Goal: Transaction & Acquisition: Purchase product/service

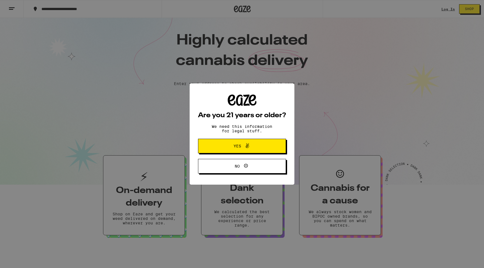
click at [262, 145] on span "Yes" at bounding box center [242, 145] width 43 height 7
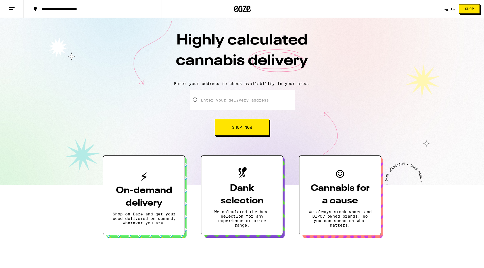
click at [246, 96] on input "Enter your delivery address" at bounding box center [242, 100] width 105 height 20
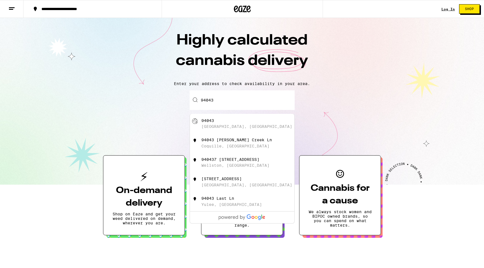
drag, startPoint x: 249, startPoint y: 134, endPoint x: 256, endPoint y: 130, distance: 8.7
click at [256, 130] on div "[GEOGRAPHIC_DATA], [GEOGRAPHIC_DATA]" at bounding box center [242, 124] width 104 height 20
type input "[GEOGRAPHIC_DATA]"
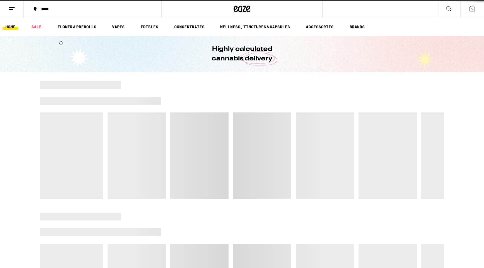
click at [256, 130] on div at bounding box center [241, 140] width 403 height 118
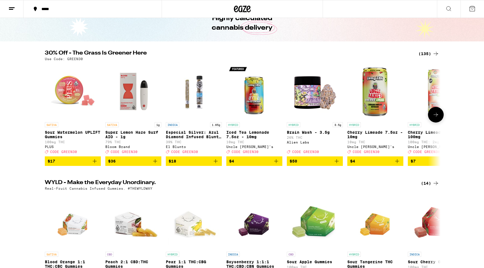
scroll to position [31, 0]
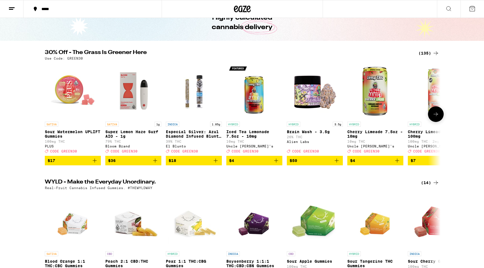
click at [68, 153] on span "CODE GREEN30" at bounding box center [63, 151] width 27 height 4
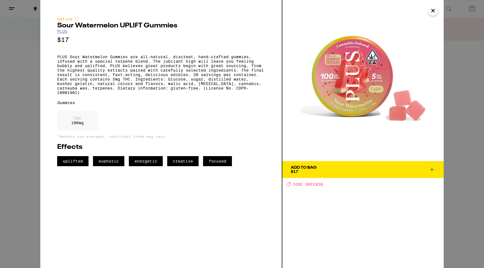
click at [314, 184] on span "CODE GREEN30" at bounding box center [308, 184] width 30 height 4
drag, startPoint x: 323, startPoint y: 169, endPoint x: 338, endPoint y: 111, distance: 60.2
click at [338, 111] on div "Add To Bag $17 Deal Created with Sketch. CODE GREEN30" at bounding box center [362, 134] width 161 height 268
click at [148, 83] on p "PLUS Sour Watermelon Gummies are all-natural, discreet, hand-crafted gummies, i…" at bounding box center [161, 75] width 208 height 40
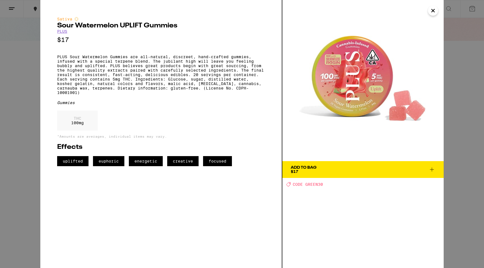
click at [433, 10] on icon "Close" at bounding box center [432, 10] width 7 height 8
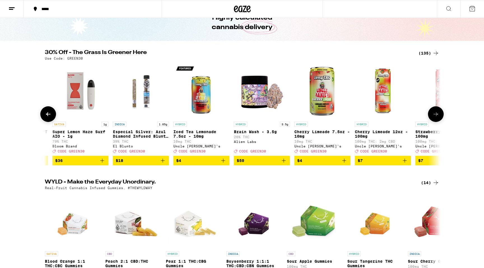
scroll to position [0, 79]
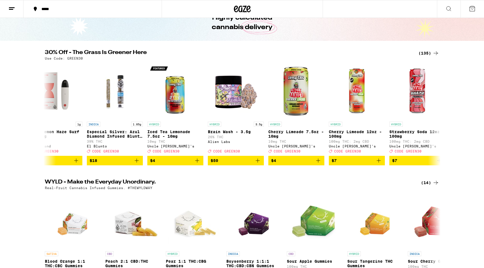
click at [425, 53] on div "(135)" at bounding box center [428, 53] width 21 height 7
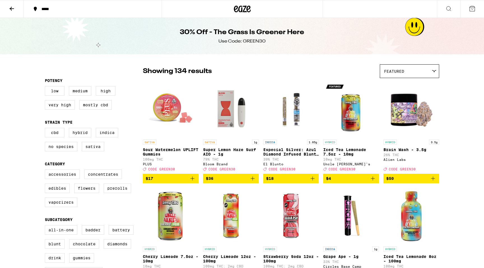
click at [106, 142] on div "CBD Hybrid Indica No Species Sativa" at bounding box center [94, 142] width 98 height 28
click at [108, 137] on label "Indica" at bounding box center [107, 133] width 22 height 10
click at [46, 129] on input "Indica" at bounding box center [46, 129] width 0 height 0
checkbox input "true"
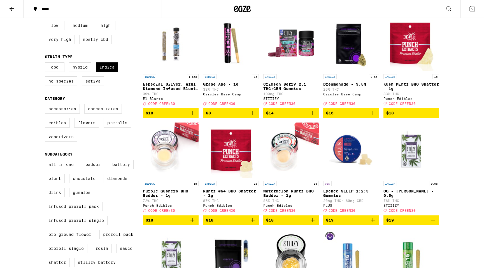
scroll to position [53, 0]
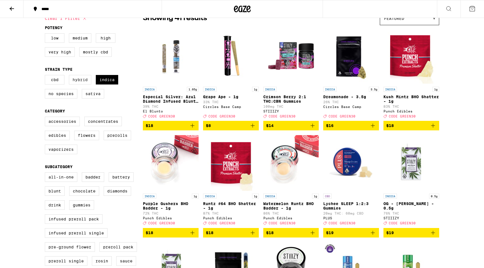
click at [86, 85] on label "Hybrid" at bounding box center [80, 80] width 22 height 10
click at [46, 76] on input "Hybrid" at bounding box center [46, 76] width 0 height 0
checkbox input "true"
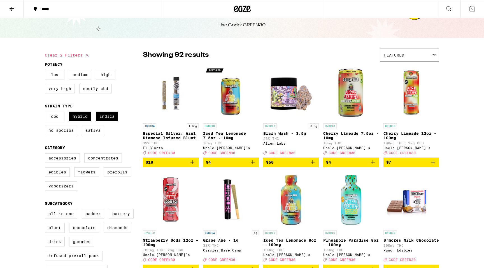
scroll to position [17, 0]
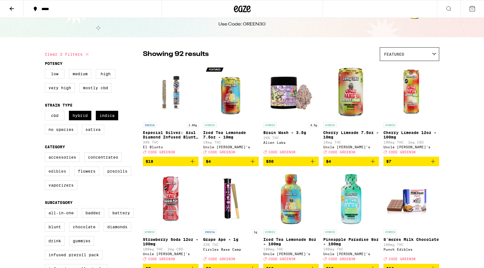
click at [59, 176] on label "Edibles" at bounding box center [57, 172] width 25 height 10
click at [46, 154] on input "Edibles" at bounding box center [46, 153] width 0 height 0
checkbox input "true"
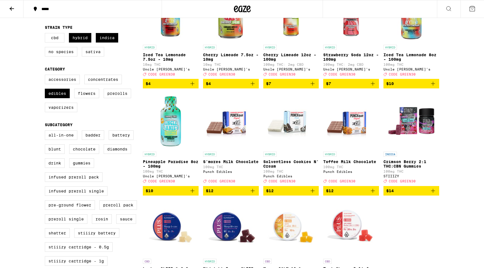
scroll to position [172, 0]
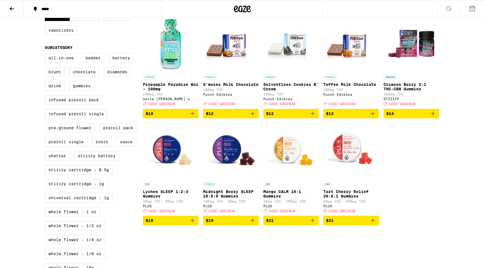
click at [317, 225] on button "$21" at bounding box center [291, 221] width 56 height 10
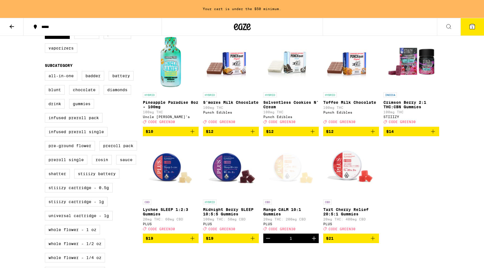
scroll to position [190, 0]
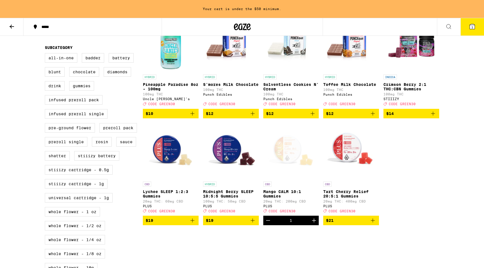
click at [265, 224] on icon "Decrement" at bounding box center [268, 220] width 7 height 7
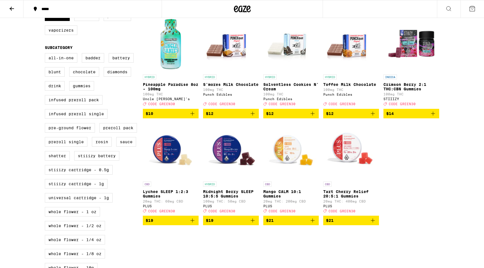
click at [256, 225] on button "$19" at bounding box center [231, 221] width 56 height 10
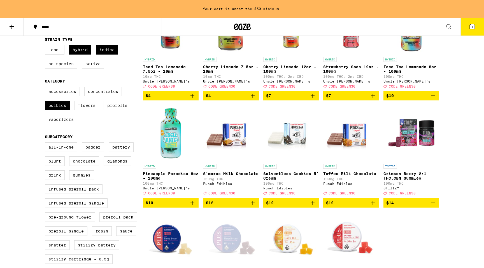
scroll to position [97, 0]
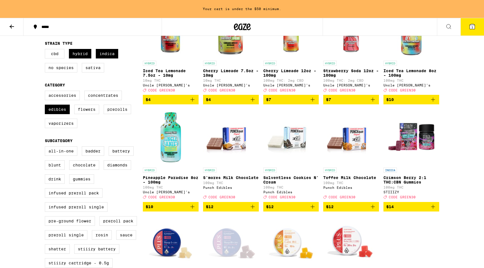
click at [434, 210] on icon "Add to bag" at bounding box center [432, 207] width 7 height 7
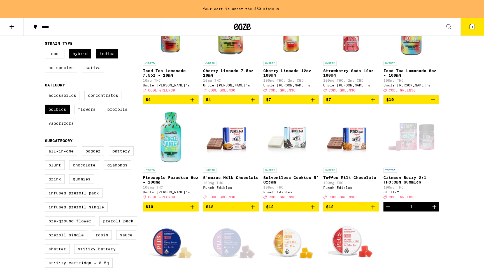
click at [474, 32] on button "2" at bounding box center [472, 26] width 24 height 17
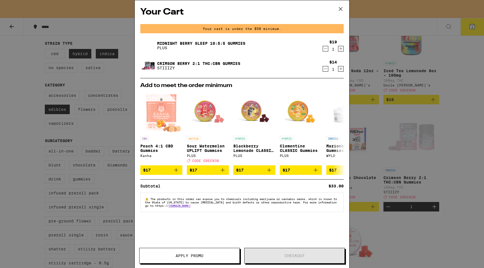
click at [341, 12] on icon at bounding box center [340, 9] width 8 height 8
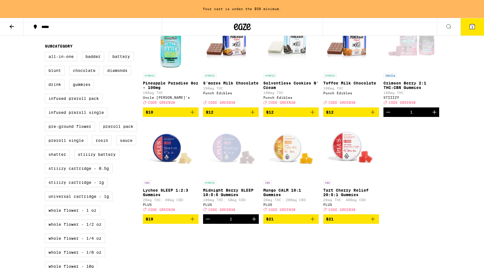
scroll to position [184, 0]
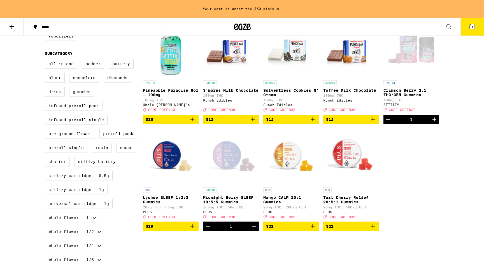
click at [80, 97] on label "Gummies" at bounding box center [81, 92] width 25 height 10
click at [46, 60] on input "Gummies" at bounding box center [46, 60] width 0 height 0
checkbox input "true"
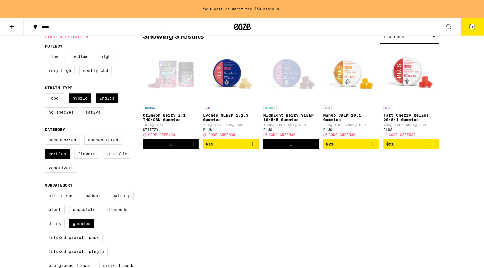
scroll to position [43, 0]
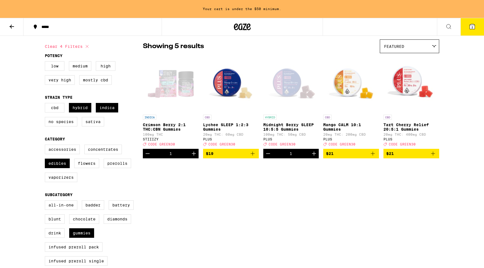
click at [436, 156] on button "$21" at bounding box center [411, 154] width 56 height 10
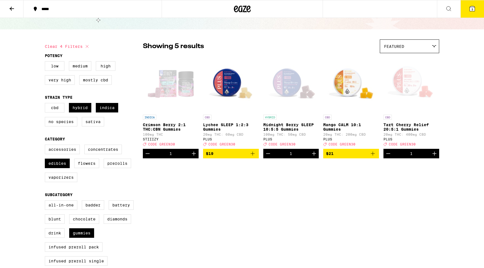
click at [474, 14] on button "3" at bounding box center [472, 8] width 24 height 17
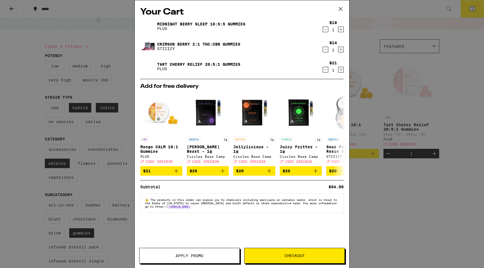
click at [276, 256] on span "Checkout" at bounding box center [294, 256] width 100 height 4
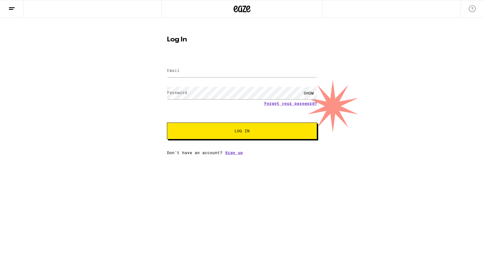
click at [209, 78] on div at bounding box center [242, 71] width 150 height 17
click at [214, 76] on input "Email" at bounding box center [242, 71] width 150 height 13
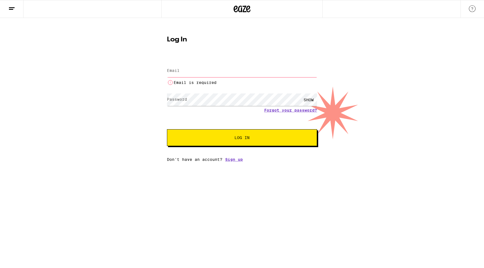
type input "[EMAIL_ADDRESS][DOMAIN_NAME]"
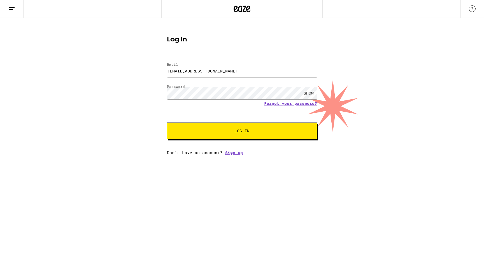
click at [230, 137] on button "Log In" at bounding box center [242, 131] width 150 height 17
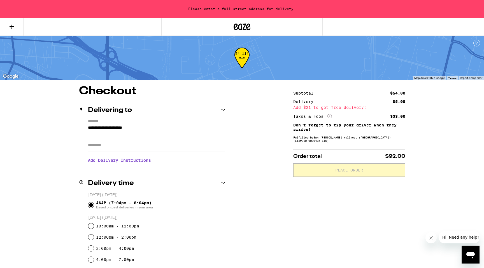
click at [118, 149] on input "Apt/Suite" at bounding box center [156, 145] width 137 height 13
click at [192, 110] on div "Delivering to" at bounding box center [152, 110] width 146 height 7
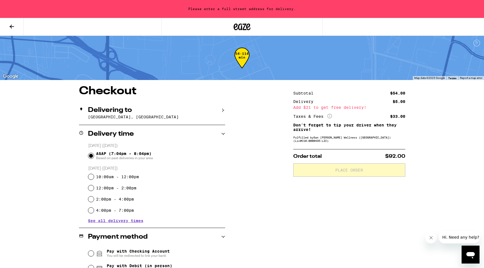
click at [192, 110] on div "Delivering to" at bounding box center [152, 110] width 146 height 7
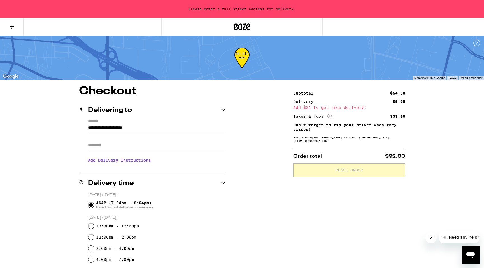
click at [129, 149] on input "Apt/Suite" at bounding box center [156, 145] width 137 height 13
click at [129, 144] on input "Apt/Suite" at bounding box center [156, 145] width 137 height 13
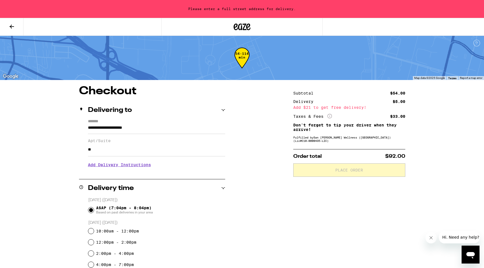
type input "*"
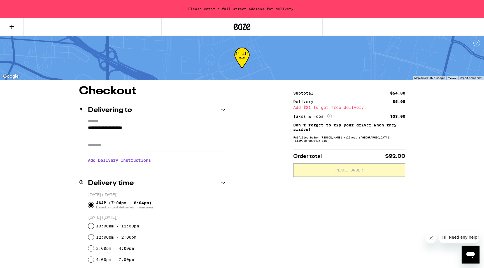
type input "*"
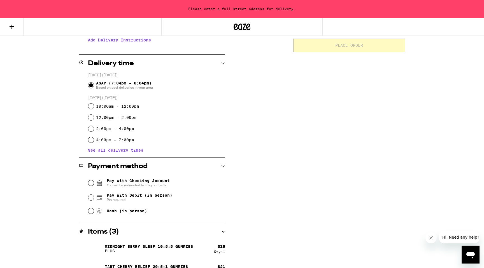
scroll to position [158, 0]
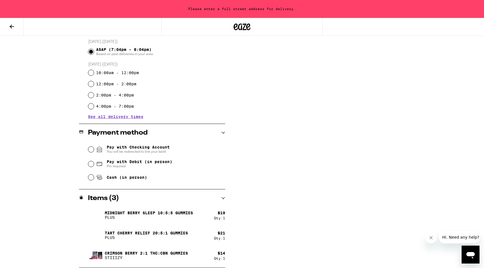
type input "**"
click at [129, 180] on span "Cash (in person)" at bounding box center [127, 177] width 40 height 4
click at [94, 180] on input "Cash (in person)" at bounding box center [91, 178] width 6 height 6
radio input "true"
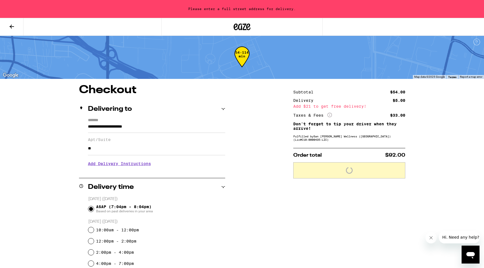
scroll to position [0, 0]
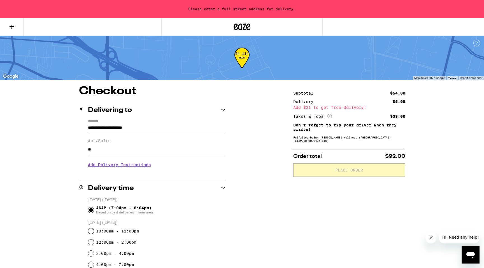
click at [329, 118] on icon at bounding box center [329, 116] width 4 height 4
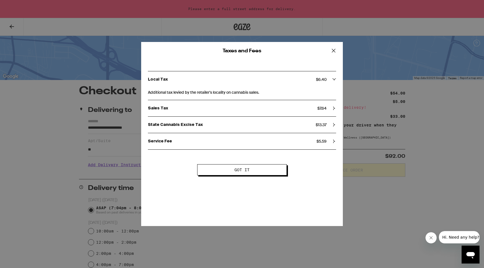
click at [360, 139] on div "Taxes and Fees Local Tax $ 6.40 Additional tax levied by the retailer's localit…" at bounding box center [242, 134] width 484 height 268
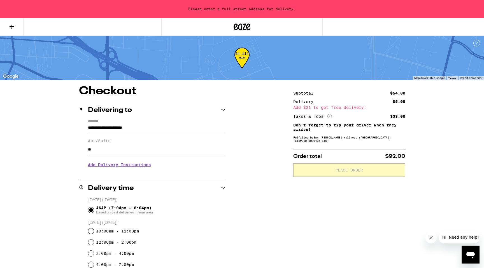
click at [333, 106] on div "Add $21 to get free delivery!" at bounding box center [349, 108] width 112 height 4
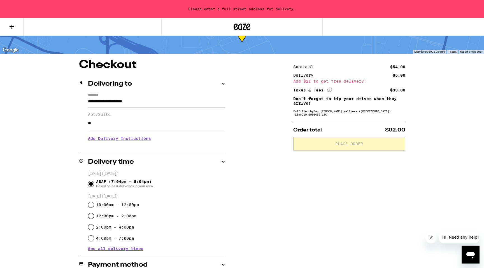
scroll to position [15, 0]
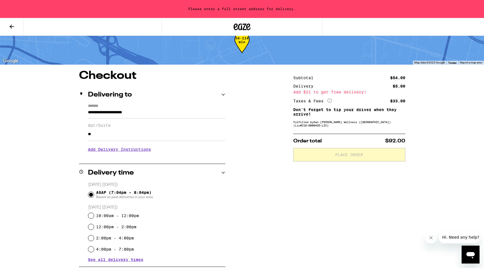
click at [130, 154] on h3 "Add Delivery Instructions" at bounding box center [156, 149] width 137 height 13
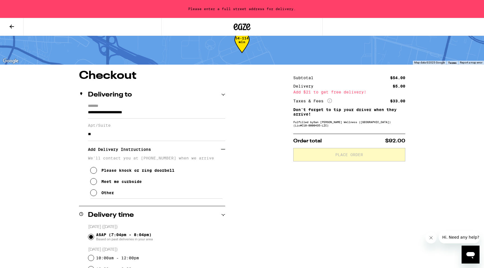
click at [122, 184] on div "Meet me curbside" at bounding box center [121, 181] width 40 height 4
click at [219, 152] on h3 "Add Delivery Instructions" at bounding box center [154, 149] width 133 height 13
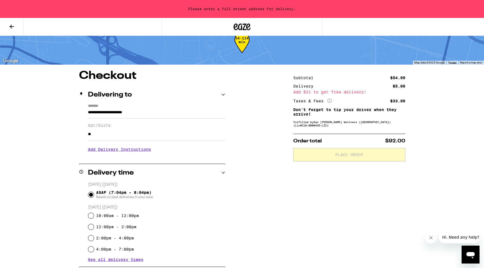
drag, startPoint x: 139, startPoint y: 145, endPoint x: 140, endPoint y: 139, distance: 5.9
click at [139, 145] on section "Add Delivery Instructions We'll contact you at [PHONE_NUMBER] when we arrive Pl…" at bounding box center [156, 149] width 137 height 16
click at [149, 125] on label "Apt/Suite" at bounding box center [156, 125] width 137 height 4
click at [149, 128] on input "**" at bounding box center [156, 134] width 137 height 13
click at [155, 117] on input "**********" at bounding box center [156, 114] width 137 height 10
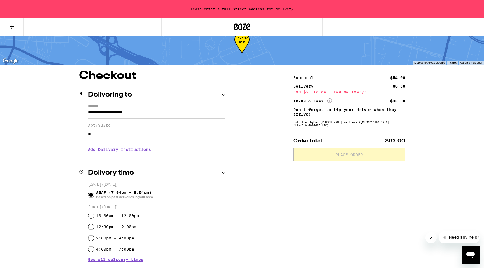
click at [223, 96] on icon at bounding box center [223, 95] width 4 height 4
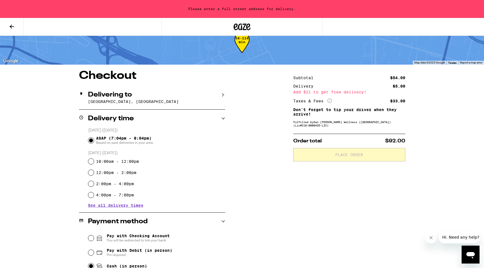
click at [200, 97] on div "Delivering to" at bounding box center [152, 95] width 146 height 7
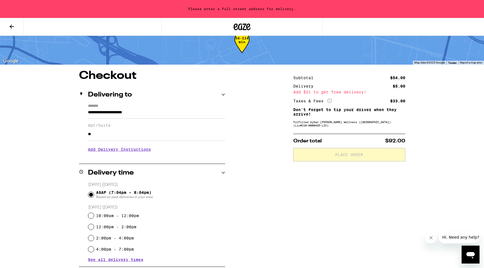
click at [162, 112] on input "**********" at bounding box center [156, 114] width 137 height 10
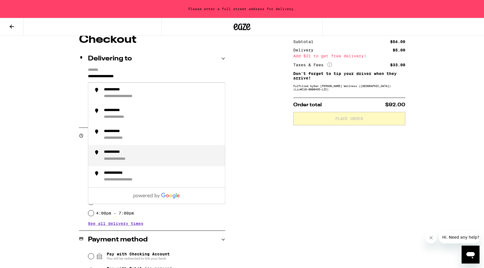
scroll to position [52, 0]
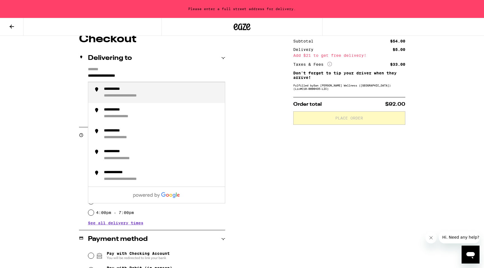
click at [155, 95] on div "**********" at bounding box center [133, 95] width 58 height 5
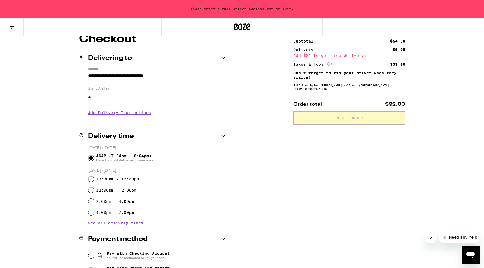
click at [137, 76] on input "**********" at bounding box center [156, 77] width 137 height 10
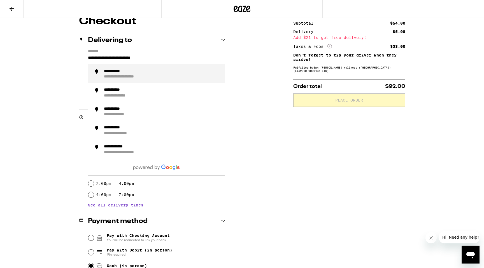
scroll to position [34, 0]
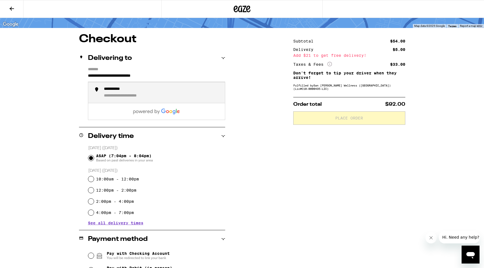
click at [139, 92] on div "**********" at bounding box center [162, 93] width 116 height 12
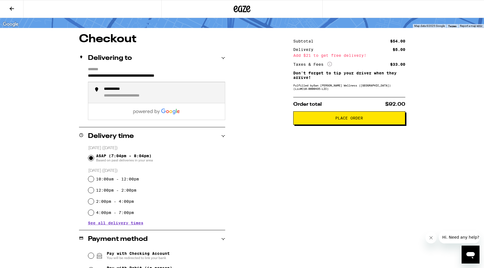
click at [134, 78] on input "**********" at bounding box center [156, 77] width 137 height 10
click at [137, 78] on input "**********" at bounding box center [156, 77] width 137 height 10
type input "**********"
click at [144, 99] on div "**********" at bounding box center [135, 95] width 63 height 5
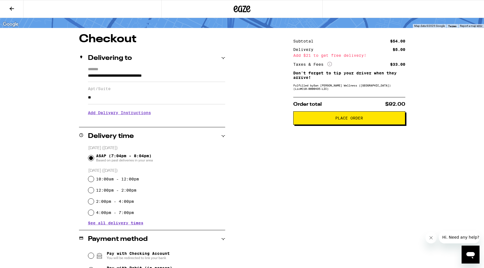
click at [141, 99] on input "**" at bounding box center [156, 97] width 137 height 13
click at [248, 162] on div "**********" at bounding box center [241, 204] width 403 height 341
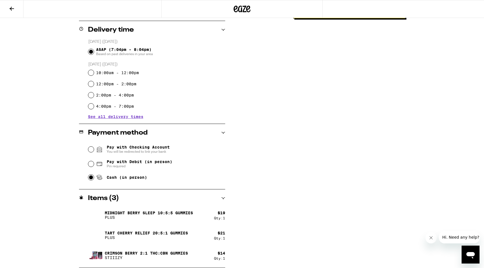
click at [202, 198] on div "Items ( 3 )" at bounding box center [152, 198] width 146 height 7
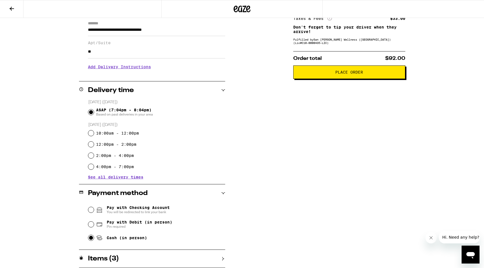
click at [216, 191] on div "Payment method" at bounding box center [152, 193] width 146 height 7
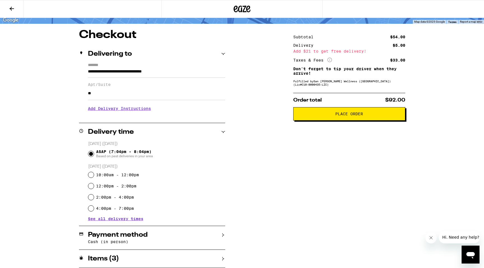
scroll to position [39, 0]
click at [223, 131] on icon at bounding box center [223, 132] width 4 height 2
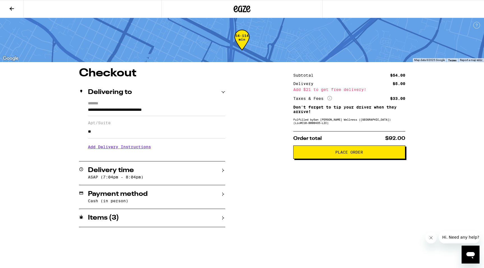
click at [220, 91] on div "Delivering to" at bounding box center [152, 92] width 146 height 7
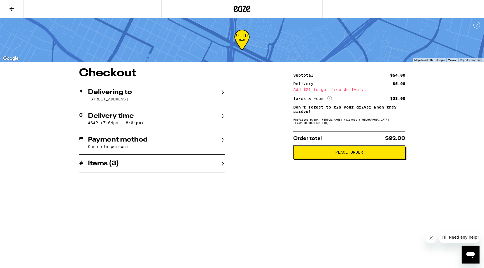
click at [319, 135] on div "Order total $92.00 Place Order" at bounding box center [349, 145] width 112 height 28
click at [317, 139] on span "Order total" at bounding box center [307, 138] width 29 height 5
click at [326, 96] on div "Taxes & Fees More Info" at bounding box center [312, 98] width 39 height 5
click at [327, 99] on div "Taxes & Fees More Info" at bounding box center [312, 98] width 39 height 5
click at [310, 135] on div "Order total $92.00 Place Order" at bounding box center [349, 145] width 112 height 28
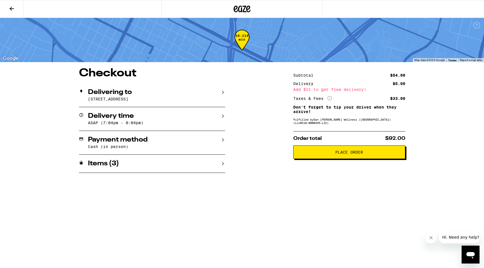
click at [309, 141] on span "Order total" at bounding box center [307, 138] width 29 height 5
click at [164, 167] on div "Items ( 3 )" at bounding box center [152, 163] width 146 height 7
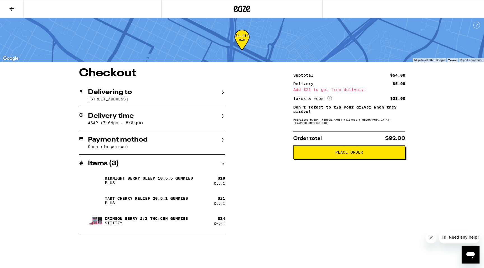
click at [10, 10] on icon at bounding box center [11, 8] width 7 height 7
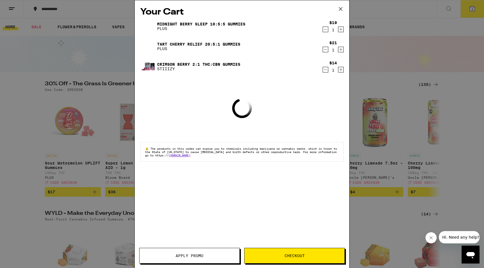
click at [211, 257] on span "Apply Promo" at bounding box center [189, 256] width 100 height 4
click at [191, 254] on span "Apply Promo" at bounding box center [190, 256] width 28 height 4
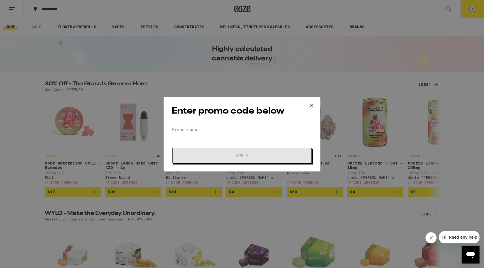
click at [214, 140] on form "Promo Code Apply" at bounding box center [242, 144] width 141 height 38
click at [214, 135] on form "Promo Code Apply" at bounding box center [242, 144] width 141 height 38
click at [219, 129] on input "Promo Code" at bounding box center [242, 129] width 141 height 8
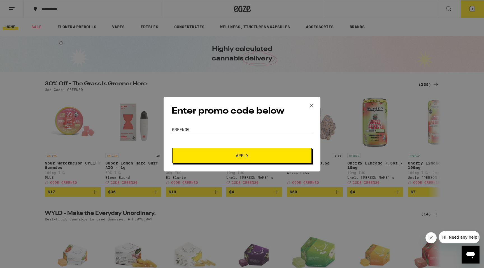
type input "GREEN30"
click at [228, 160] on button "Apply" at bounding box center [241, 156] width 139 height 16
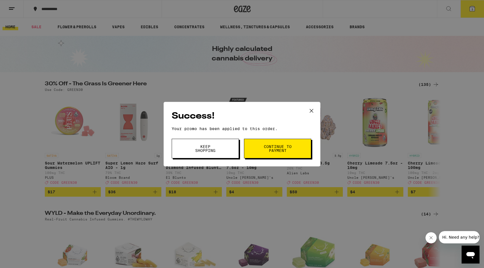
click at [280, 153] on span "Continue to payment" at bounding box center [277, 149] width 29 height 8
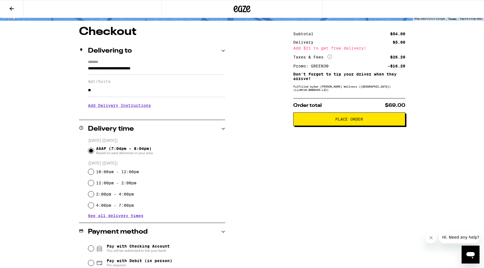
scroll to position [11, 0]
